Goal: Information Seeking & Learning: Learn about a topic

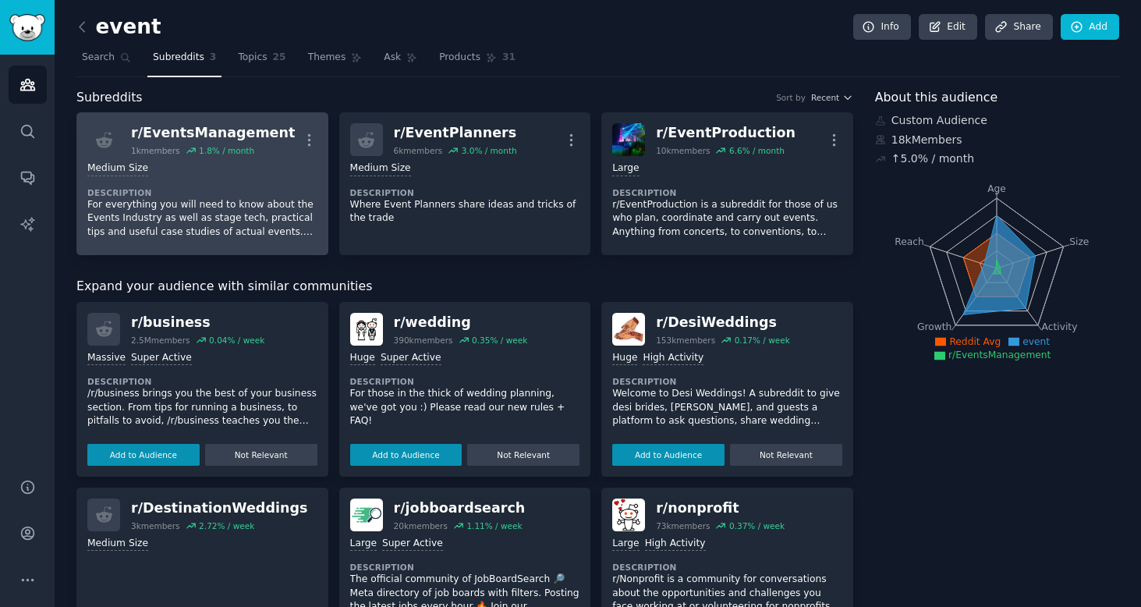
click at [268, 207] on p "For everything you will need to know about the Events Industry as well as stage…" at bounding box center [202, 218] width 230 height 41
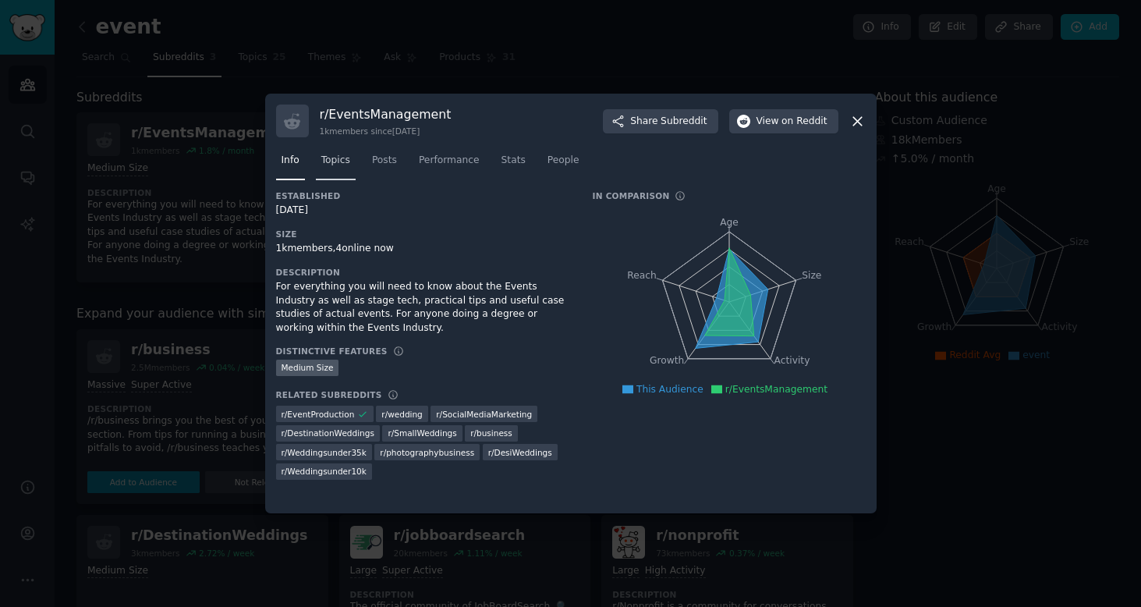
click at [346, 158] on span "Topics" at bounding box center [335, 161] width 29 height 14
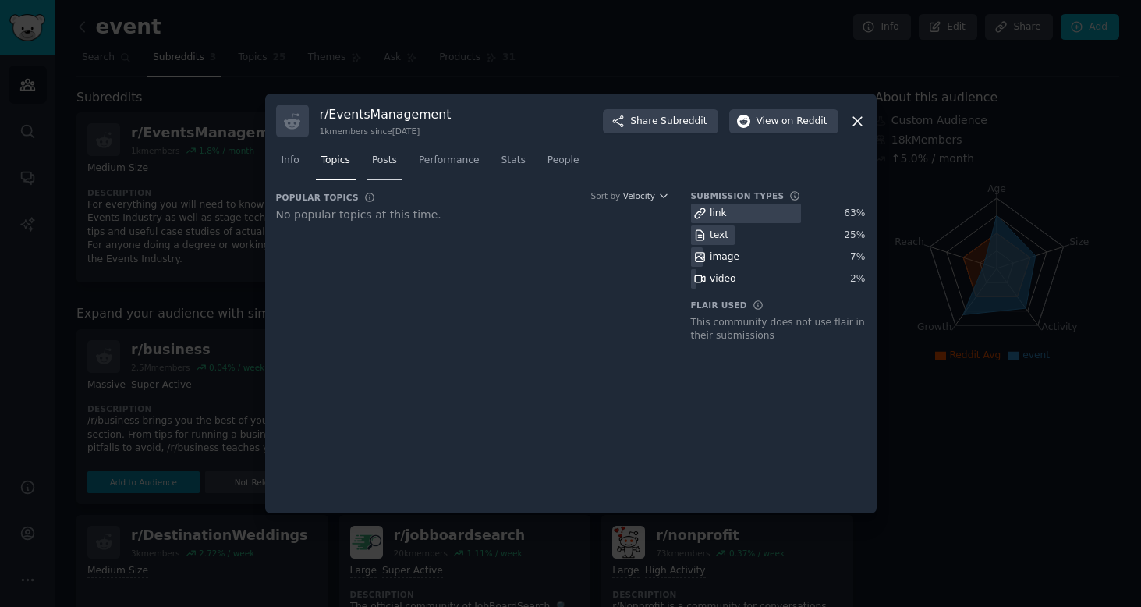
click at [385, 166] on span "Posts" at bounding box center [384, 161] width 25 height 14
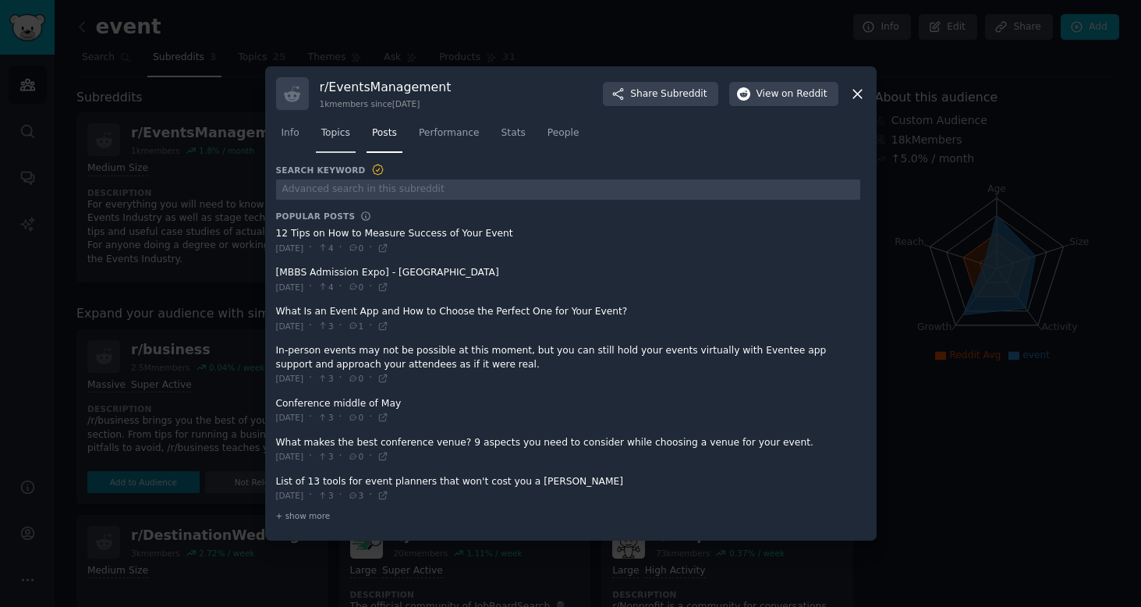
click at [339, 149] on link "Topics" at bounding box center [336, 137] width 40 height 32
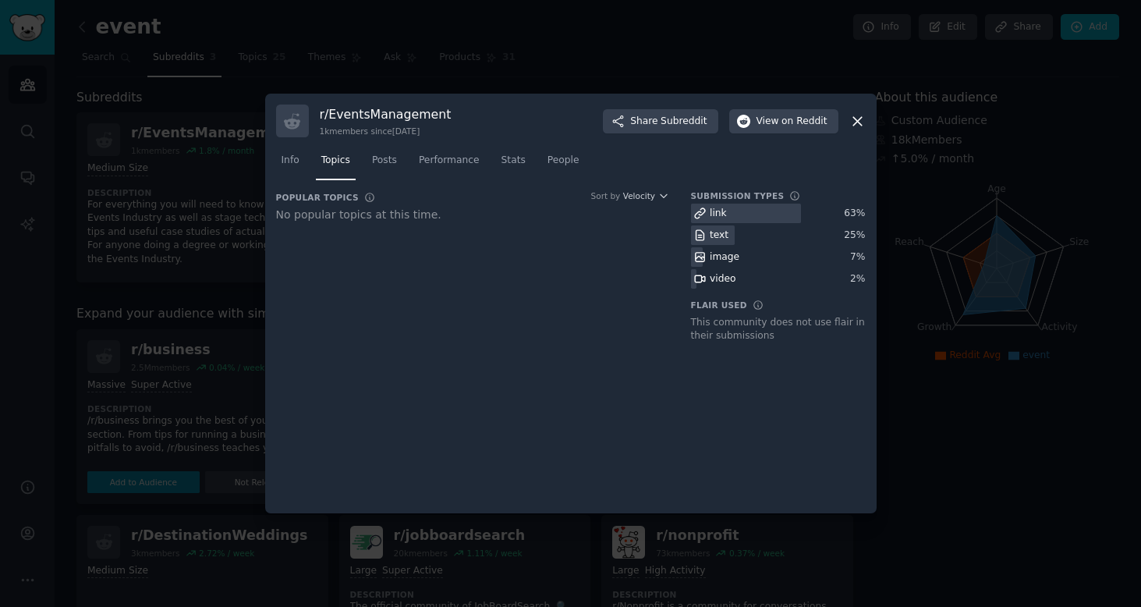
click at [857, 126] on icon at bounding box center [858, 121] width 16 height 16
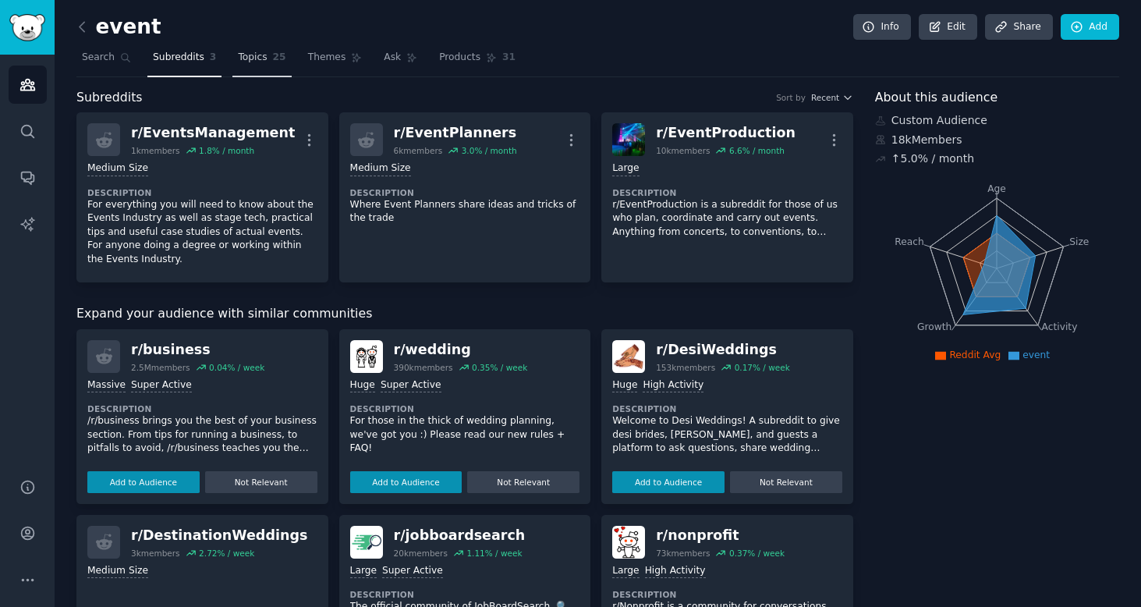
click at [252, 64] on link "Topics 25" at bounding box center [261, 61] width 59 height 32
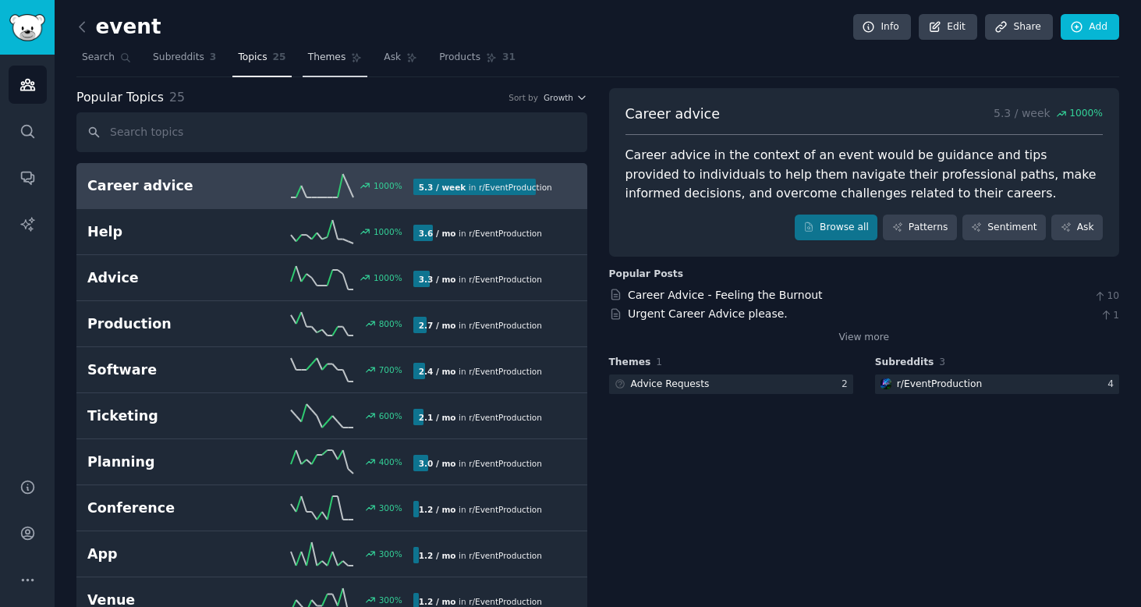
click at [324, 54] on span "Themes" at bounding box center [327, 58] width 38 height 14
